Goal: Navigation & Orientation: Go to known website

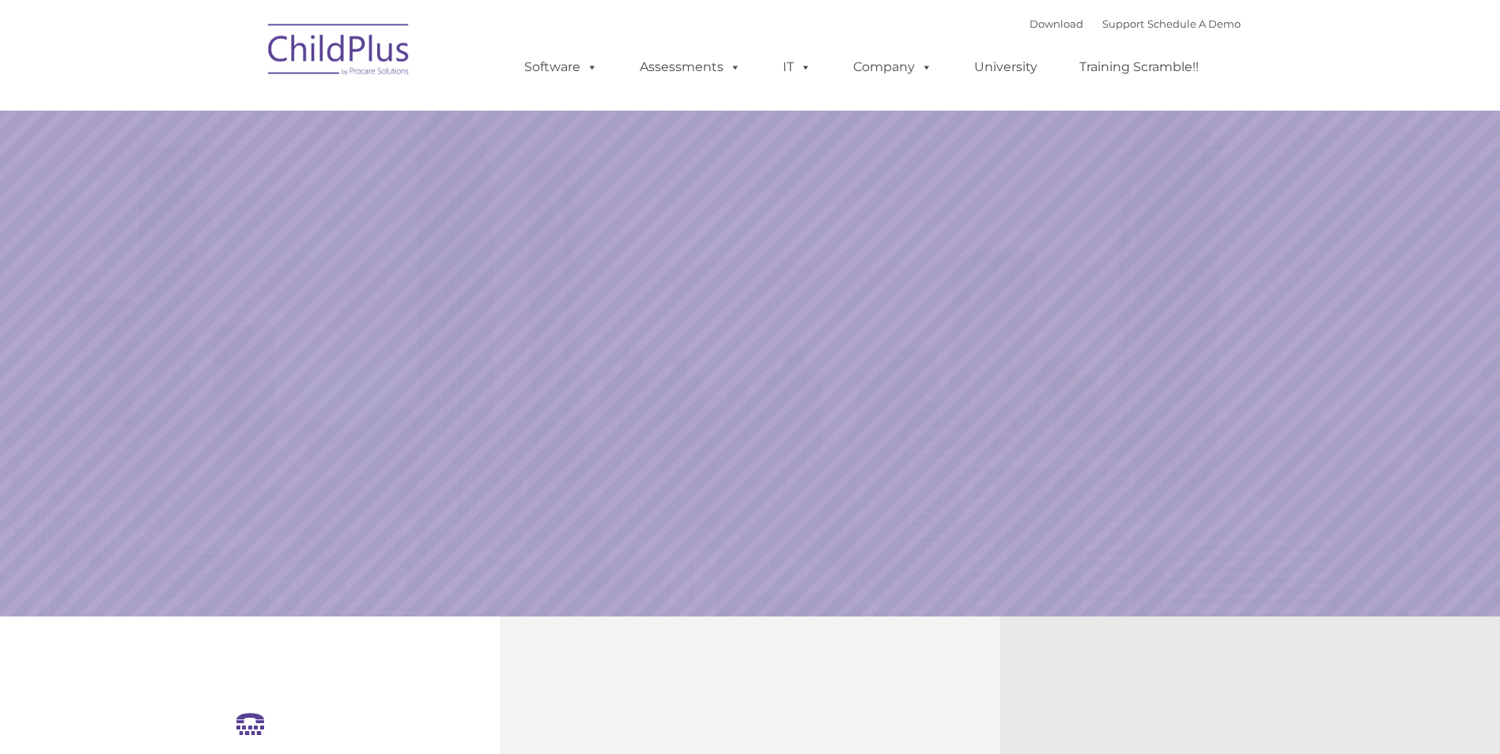
select select "MEDIUM"
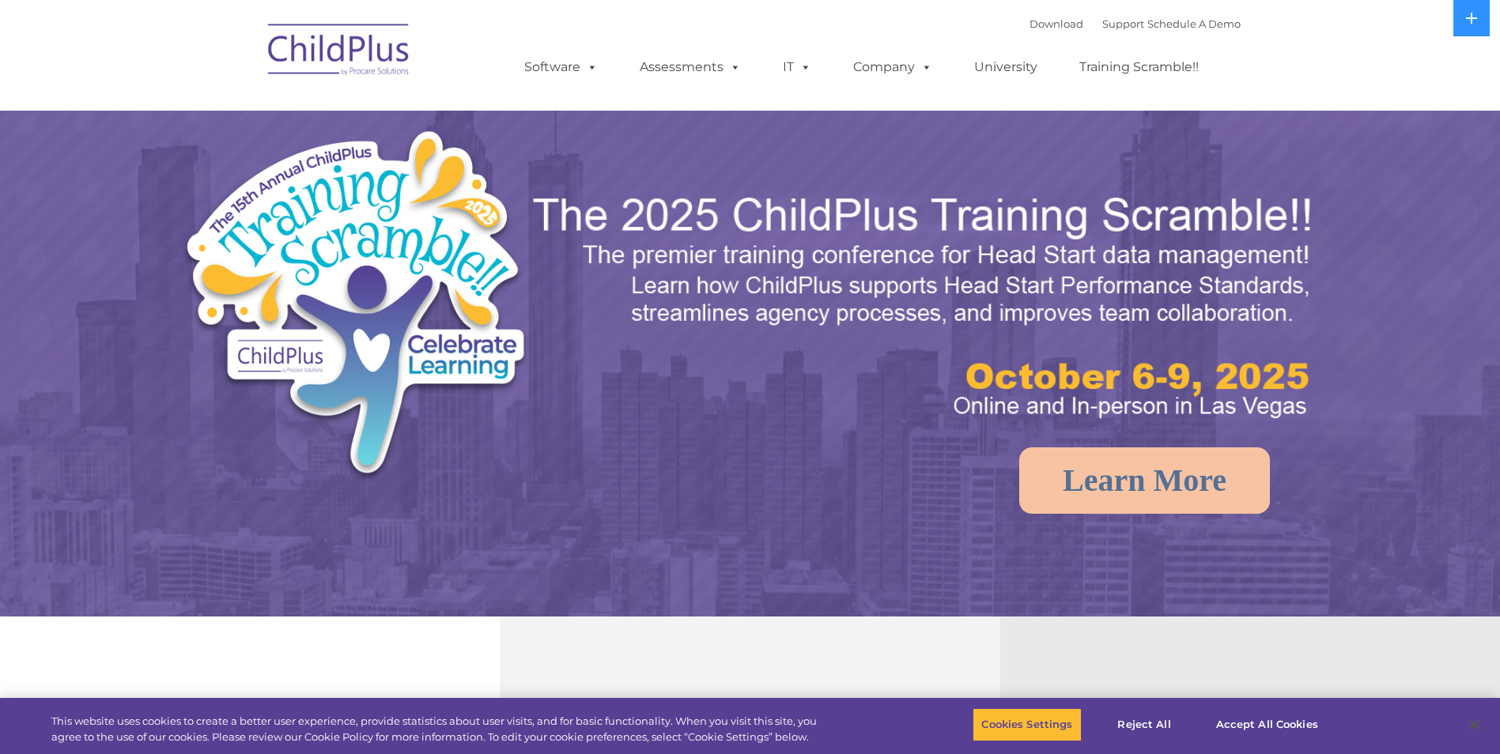
select select "MEDIUM"
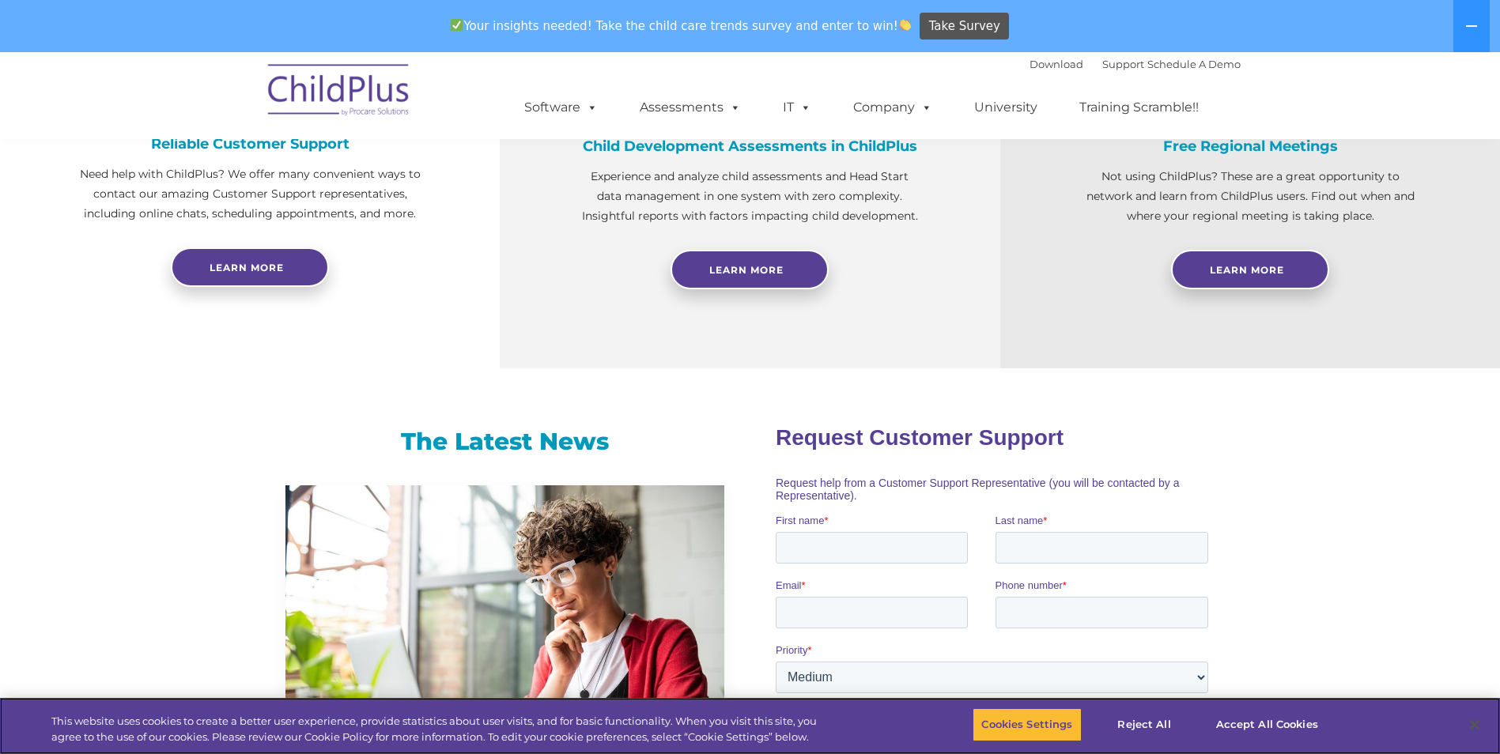
scroll to position [673, 0]
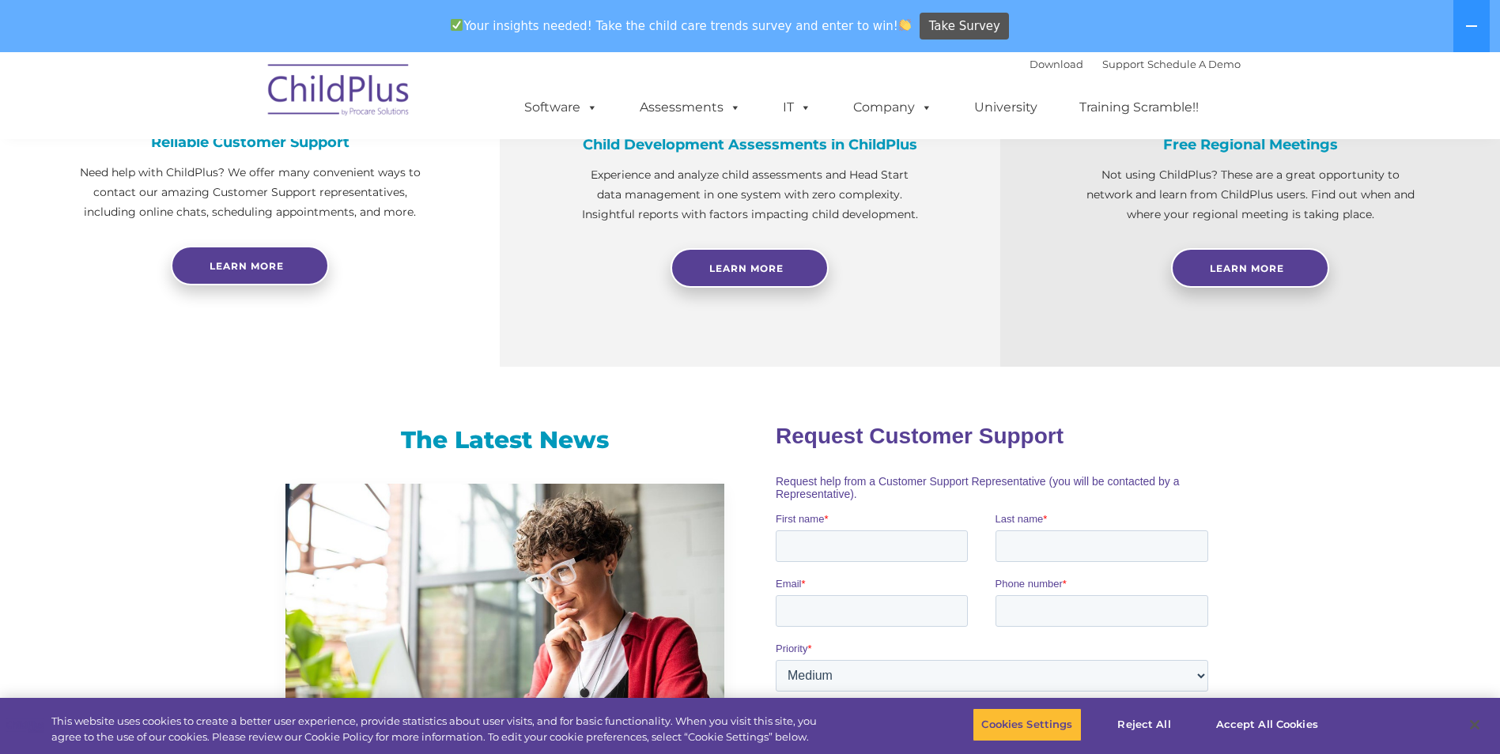
click at [359, 92] on img at bounding box center [339, 92] width 158 height 79
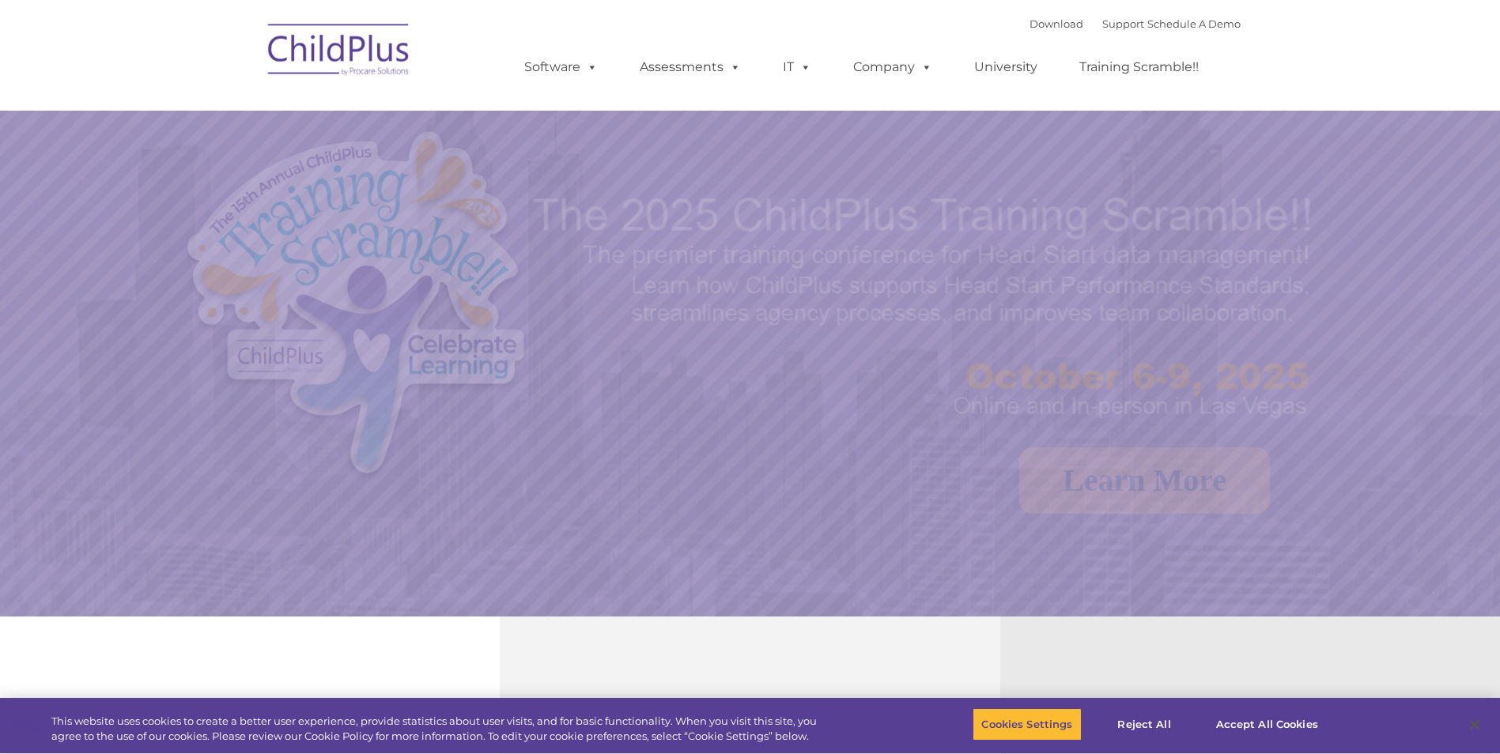
select select "MEDIUM"
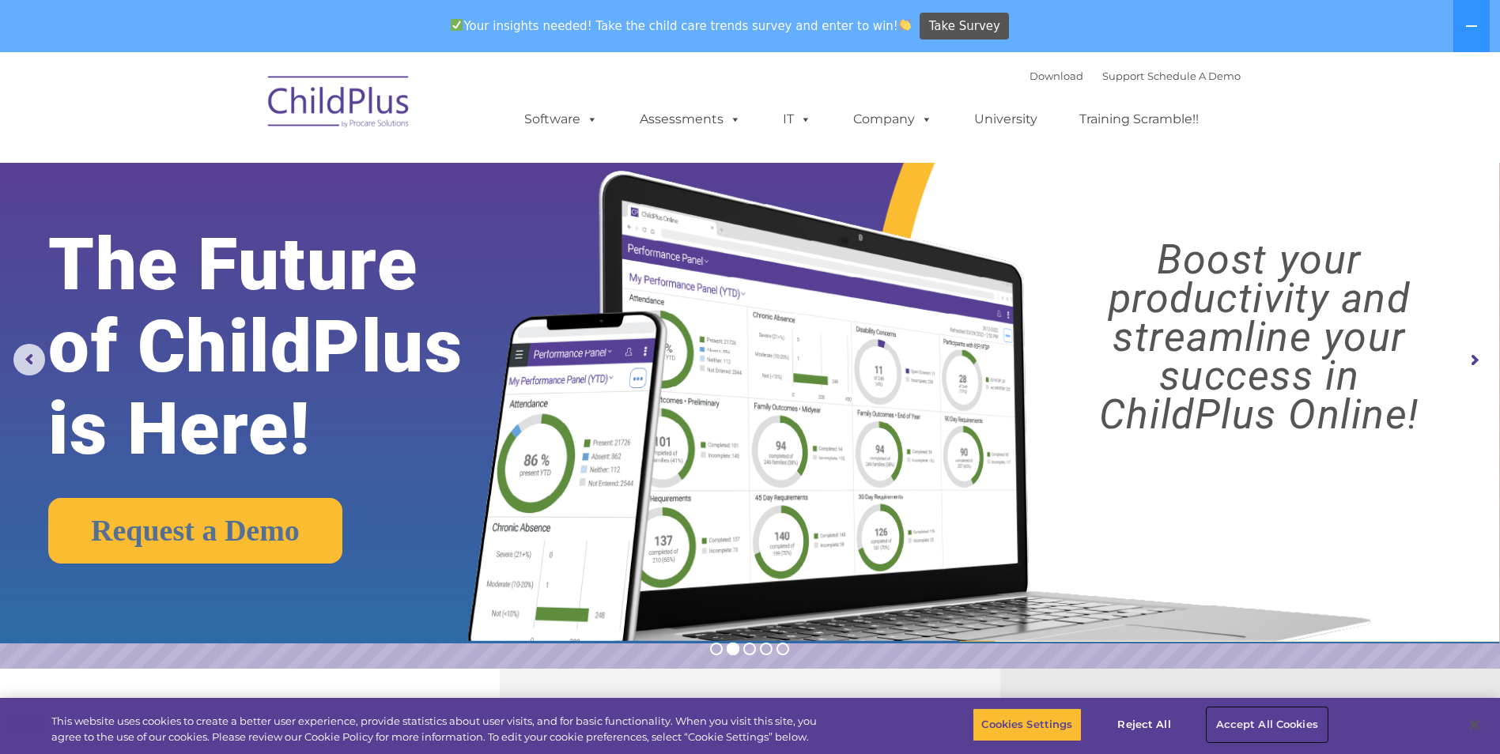
click at [1297, 723] on button "Accept All Cookies" at bounding box center [1266, 724] width 119 height 33
